Goal: Transaction & Acquisition: Subscribe to service/newsletter

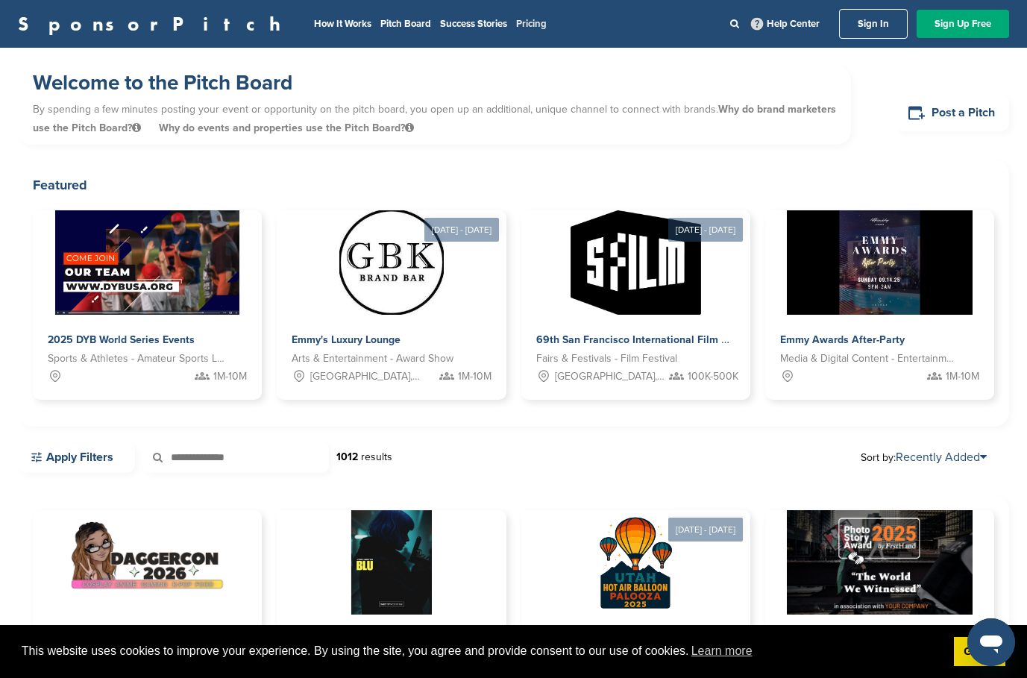
click at [516, 22] on link "Pricing" at bounding box center [531, 24] width 31 height 12
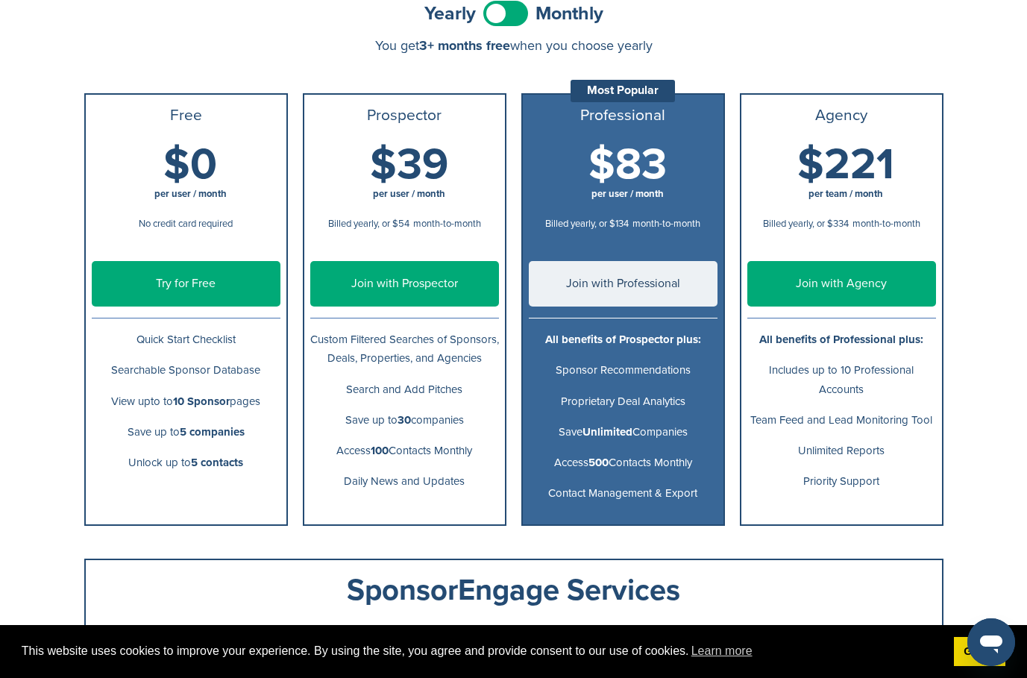
scroll to position [199, 0]
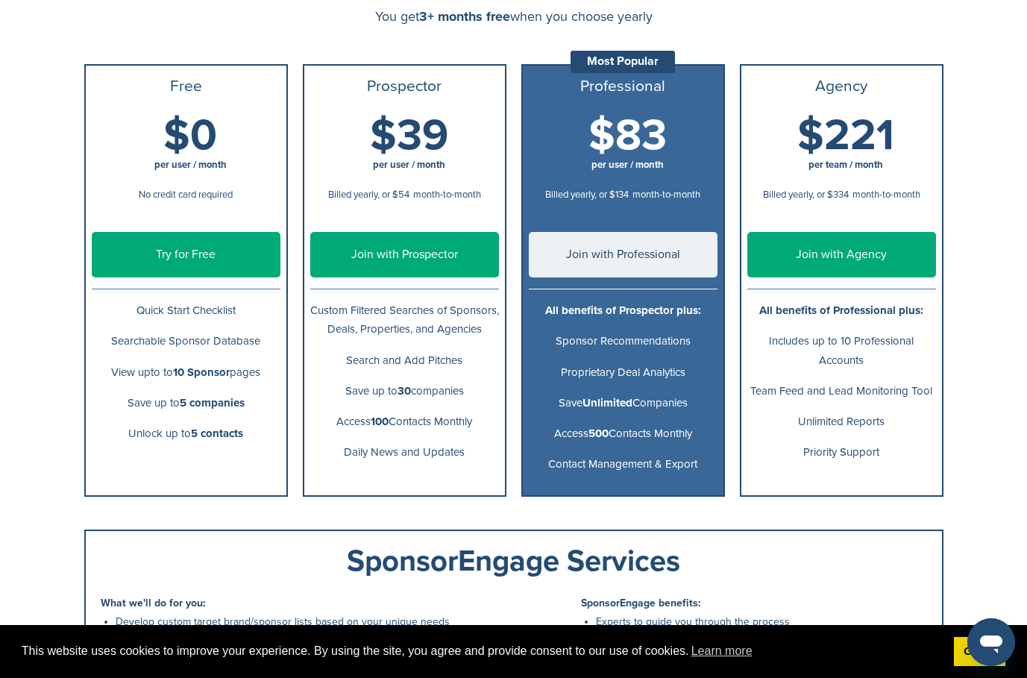
click at [184, 261] on link "Try for Free" at bounding box center [186, 254] width 189 height 45
